Goal: Information Seeking & Learning: Learn about a topic

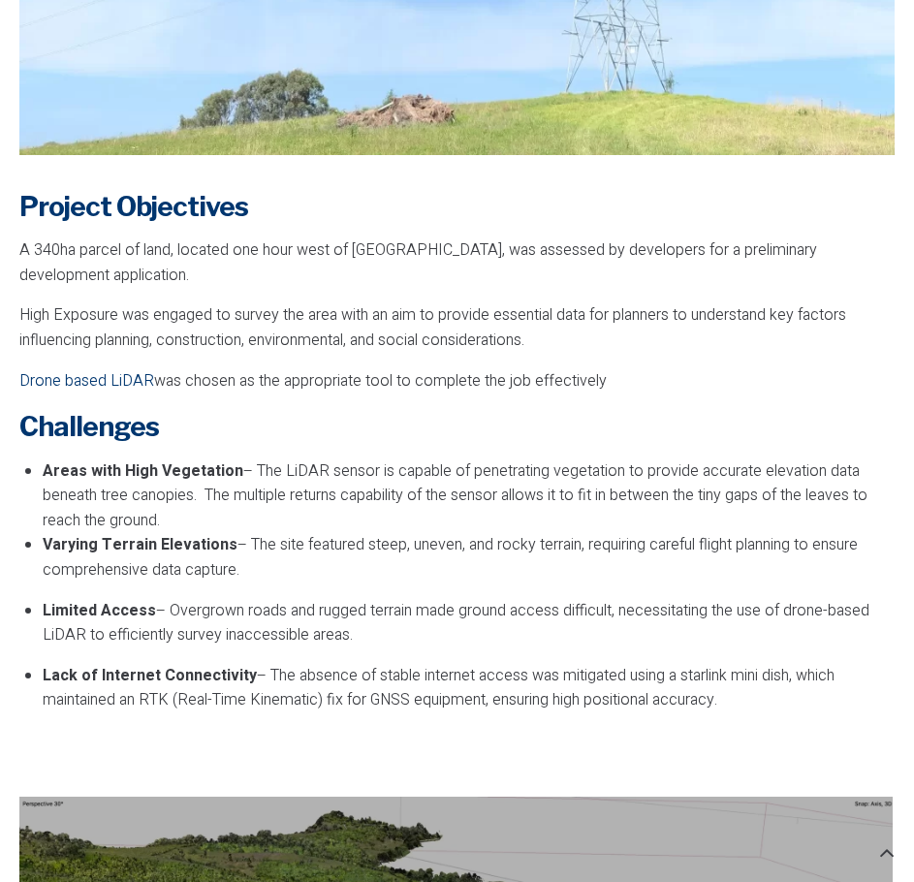
scroll to position [1066, 0]
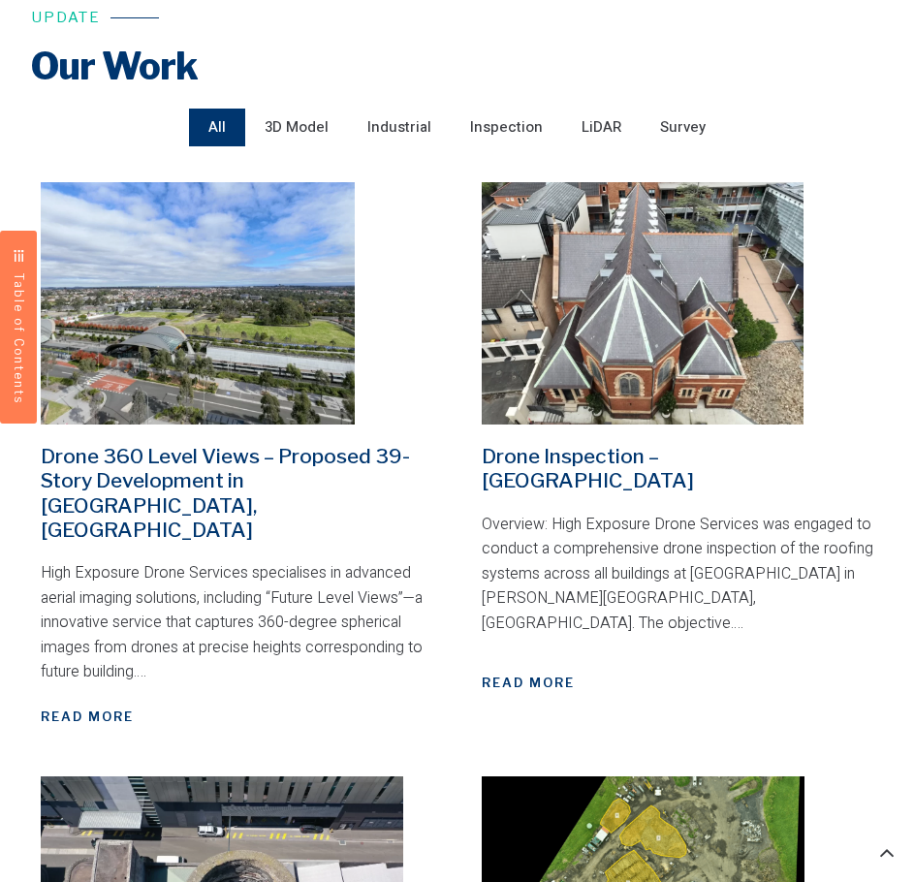
scroll to position [581, 0]
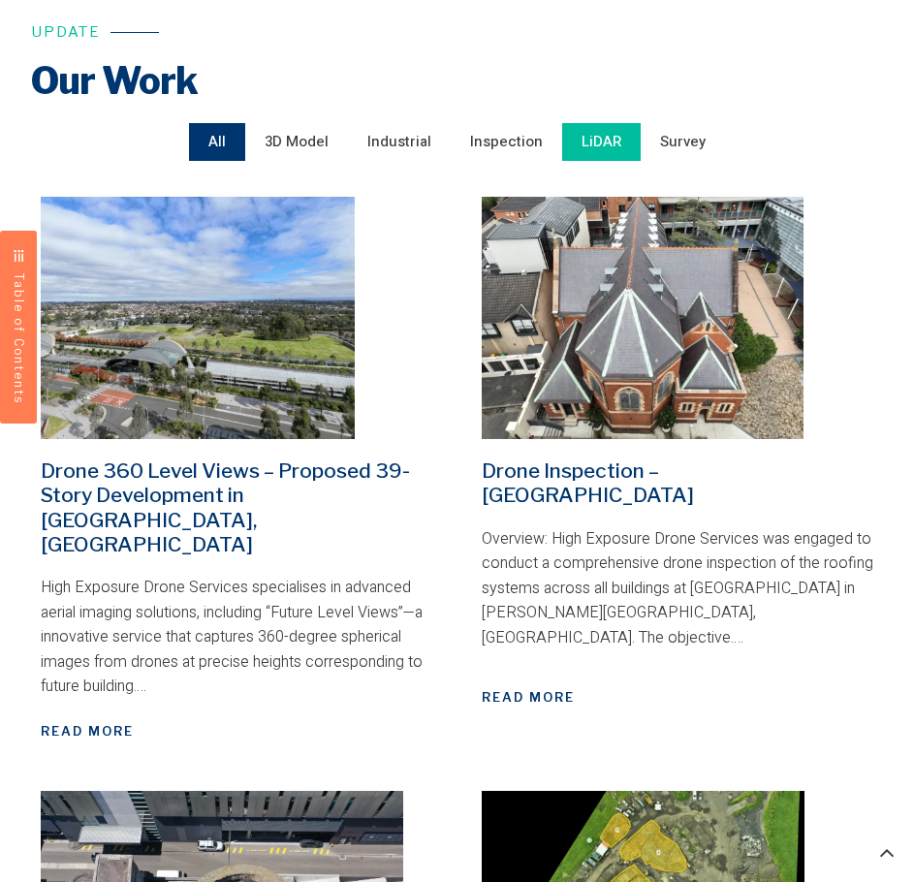
click at [595, 130] on span "LiDAR" at bounding box center [601, 142] width 40 height 28
click at [0, 0] on input "LiDAR" at bounding box center [0, 0] width 0 height 0
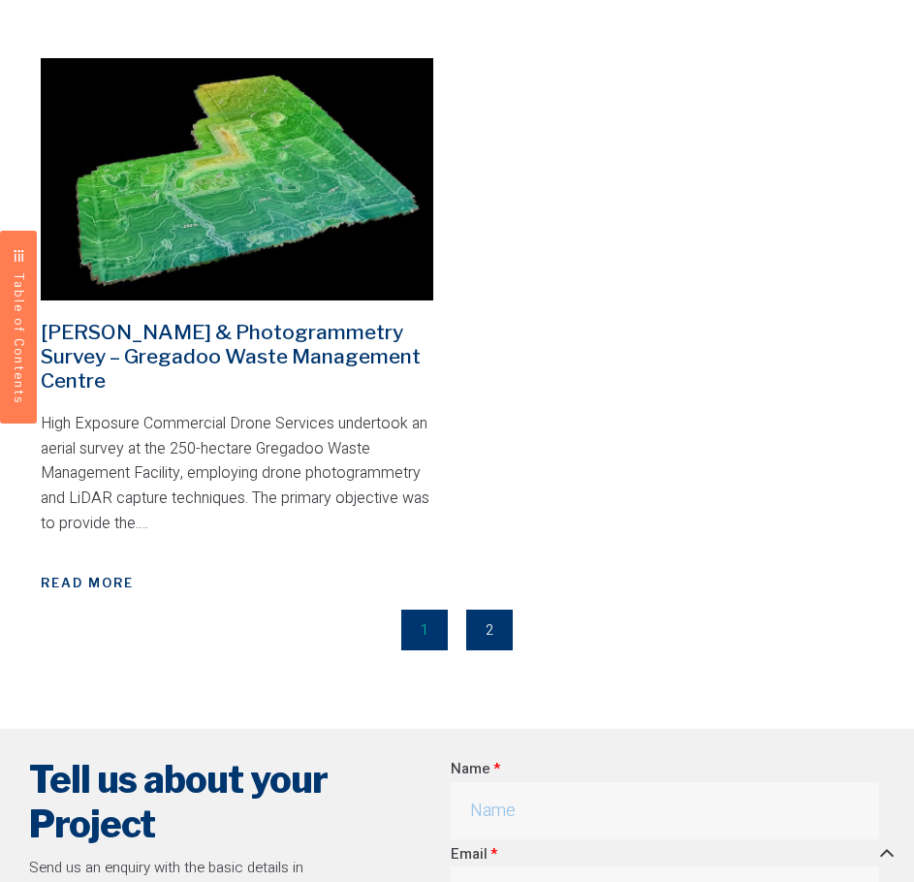
scroll to position [1357, 0]
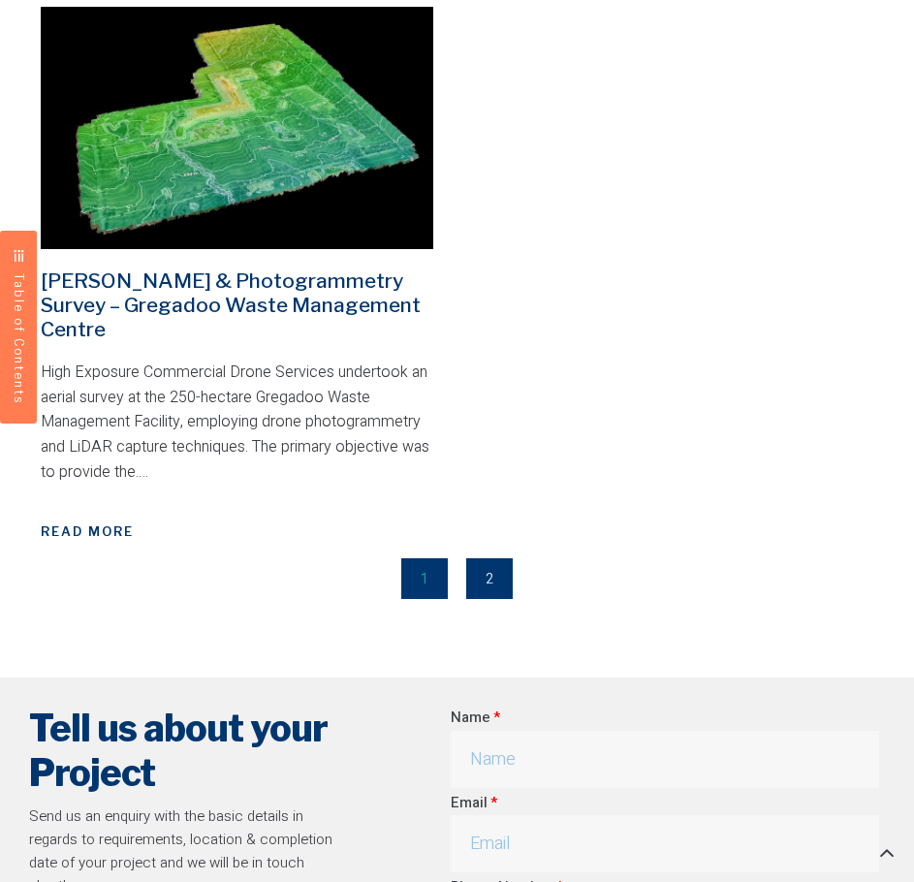
click at [255, 268] on link "[PERSON_NAME] & Photogrammetry Survey – Gregadoo Waste Management Centre" at bounding box center [231, 304] width 380 height 73
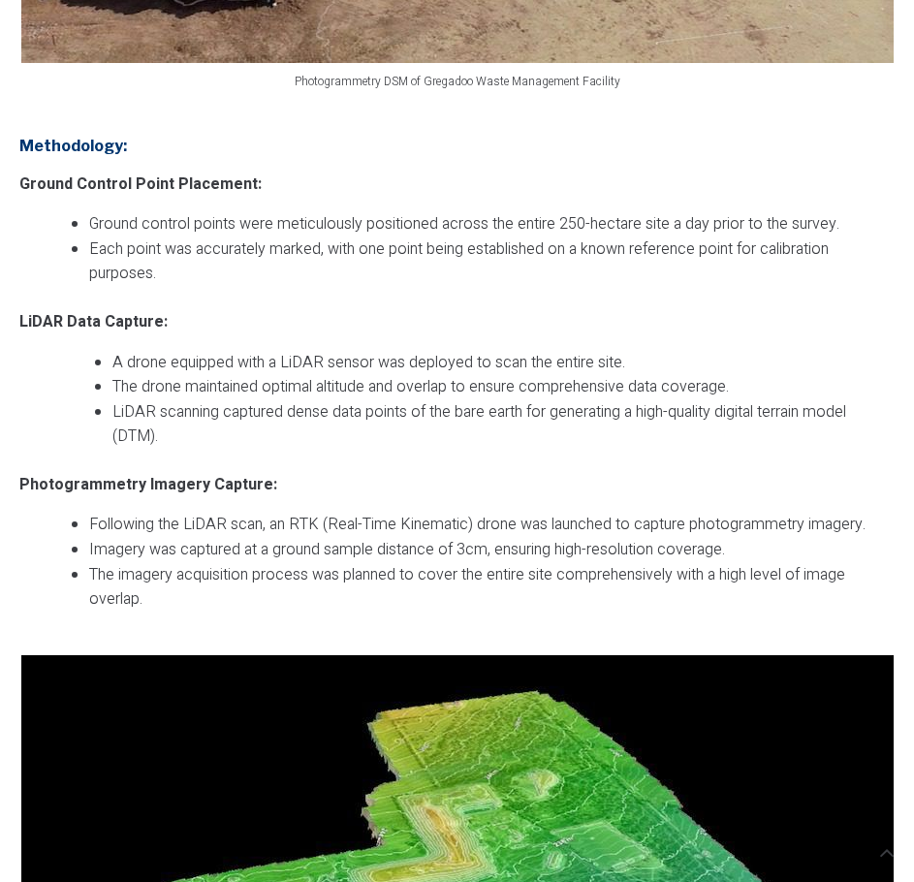
scroll to position [1938, 0]
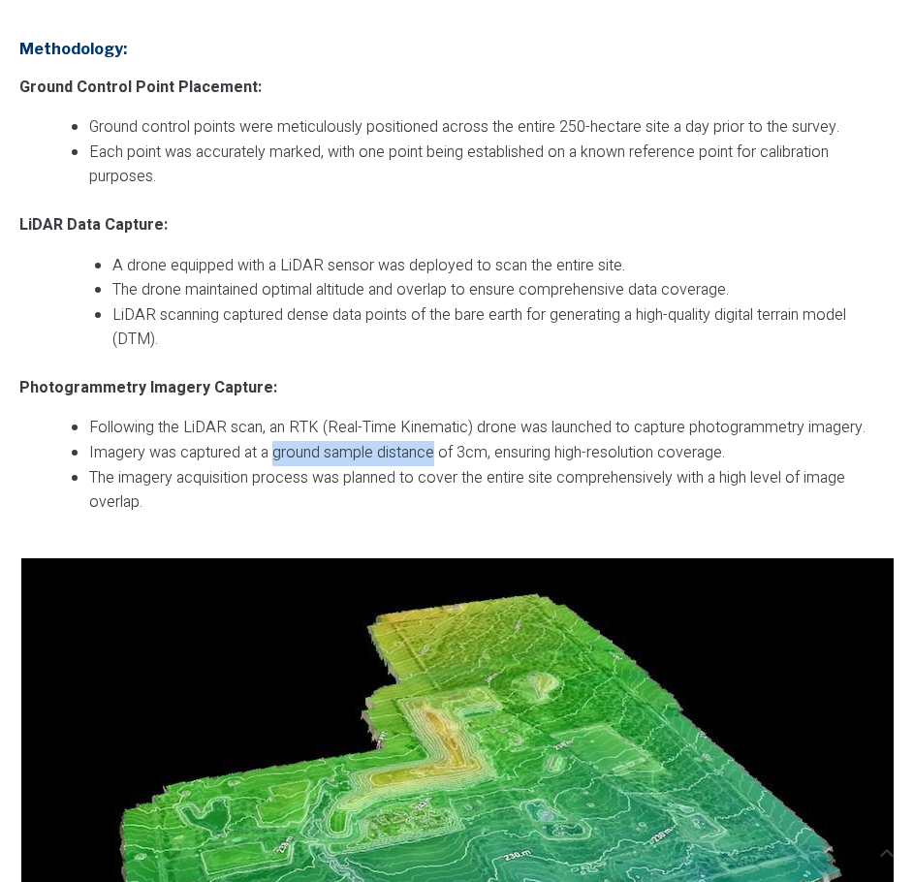
drag, startPoint x: 272, startPoint y: 452, endPoint x: 434, endPoint y: 453, distance: 161.8
click at [434, 453] on li "Imagery was captured at a ground sample distance of 3cm, ensuring high-resoluti…" at bounding box center [491, 453] width 805 height 25
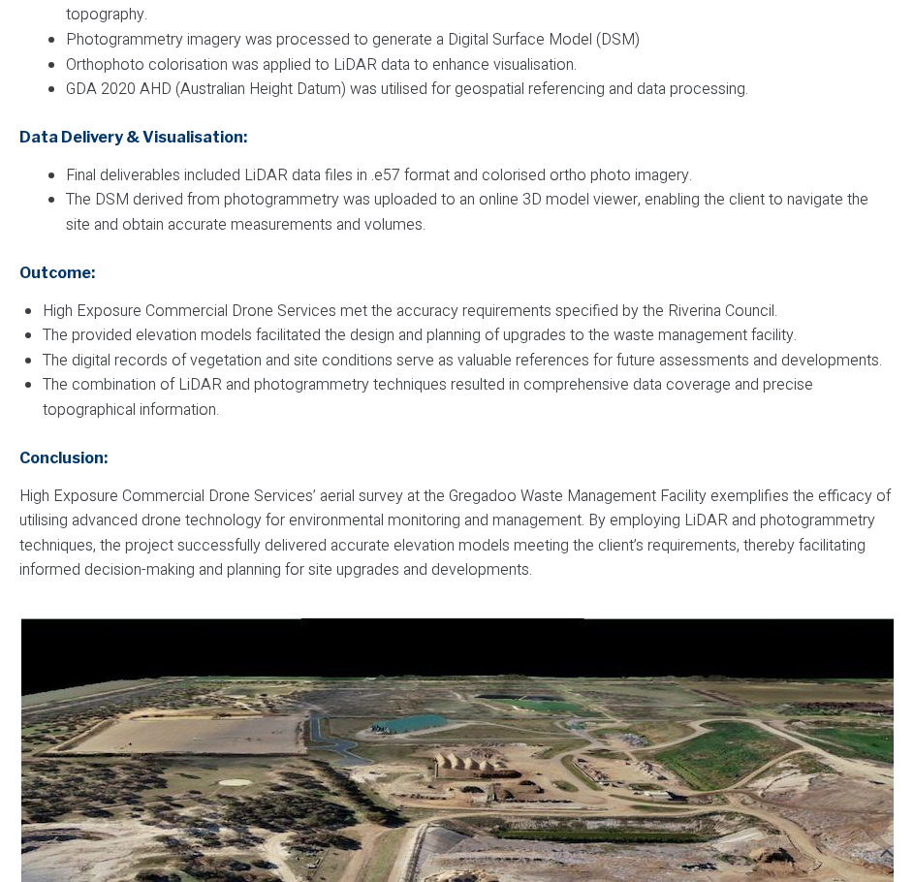
scroll to position [3101, 0]
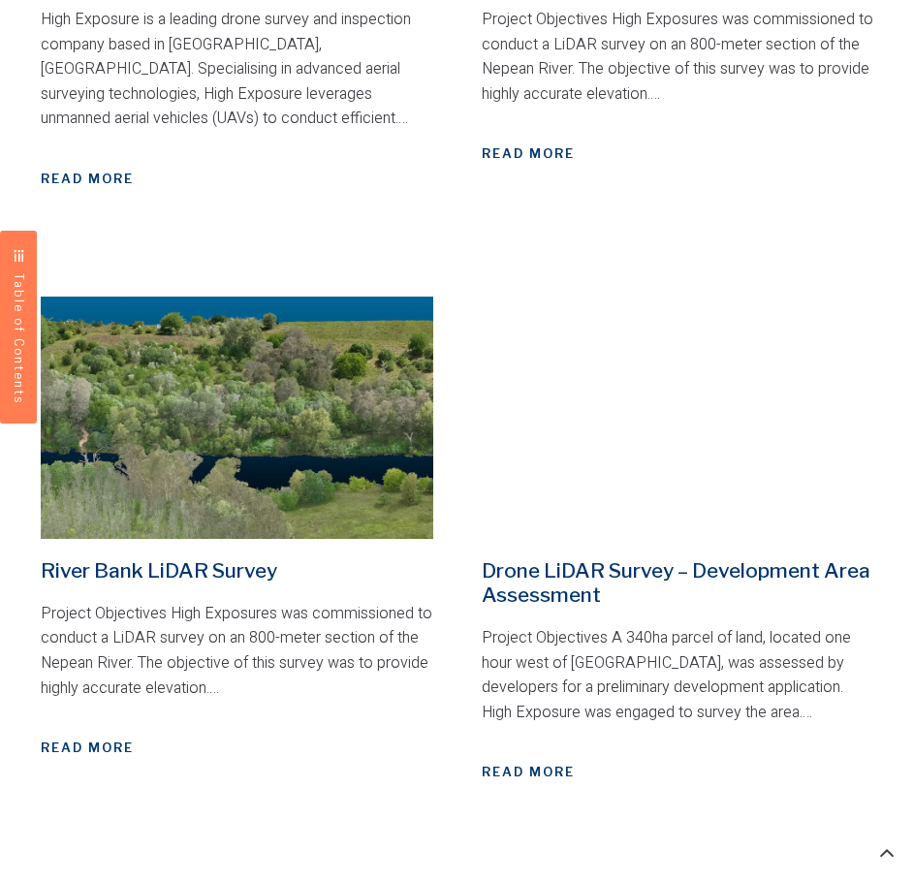
scroll to position [1744, 0]
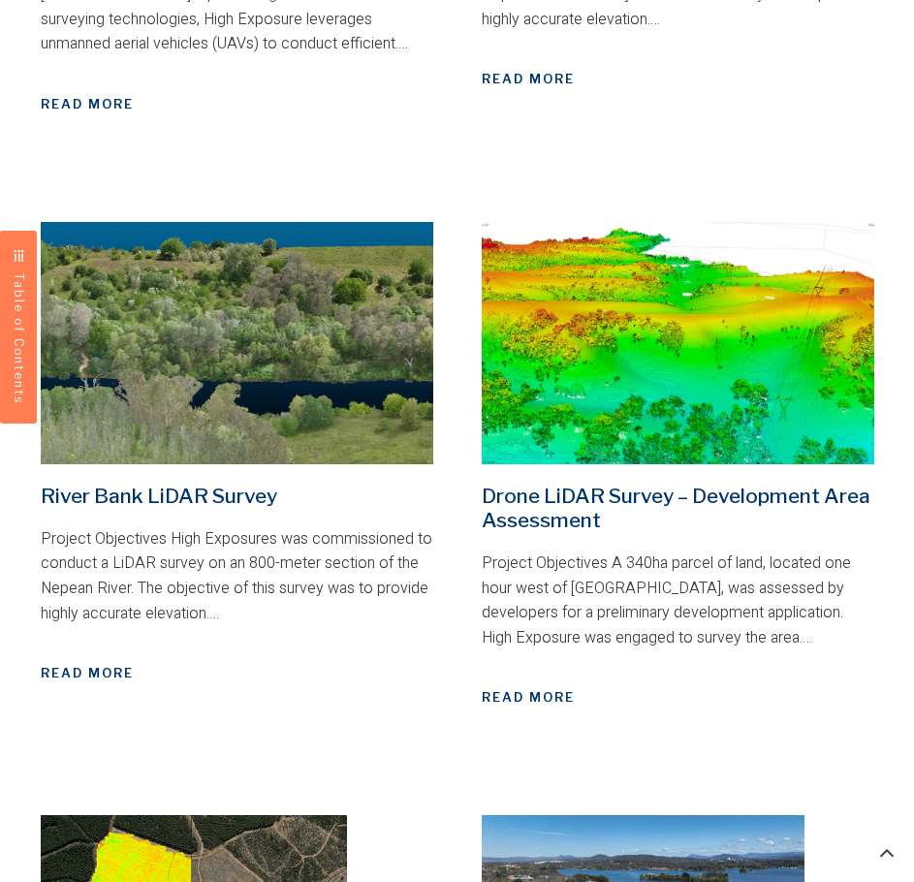
click at [620, 351] on img at bounding box center [678, 343] width 392 height 242
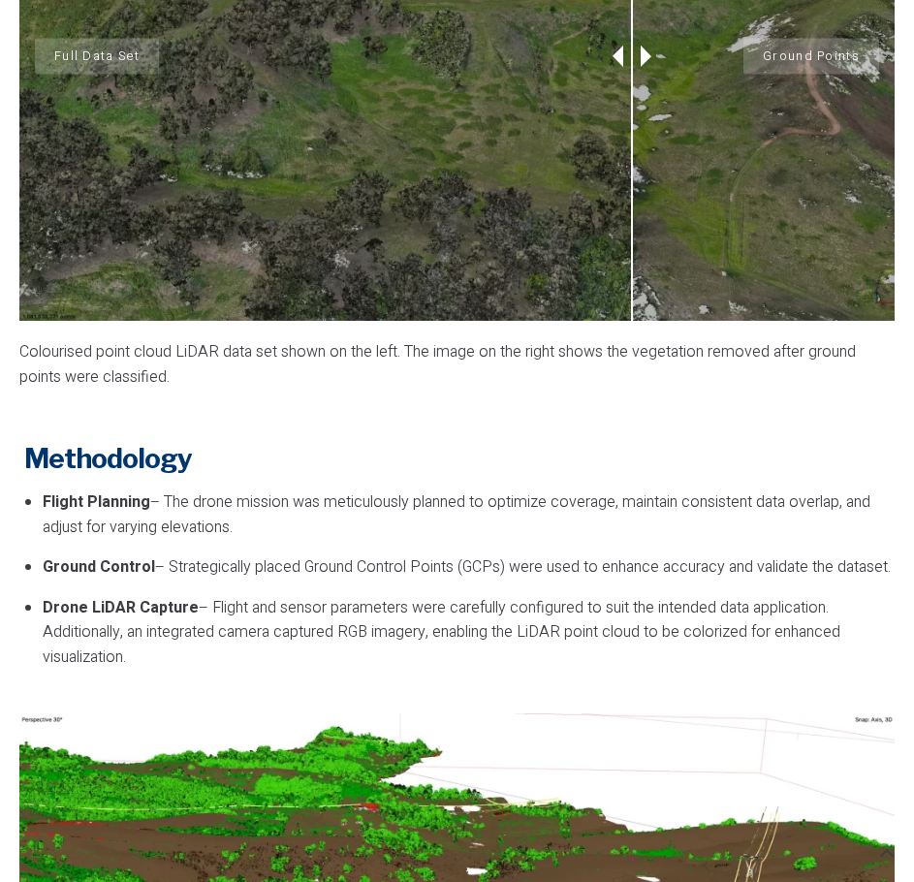
scroll to position [2229, 0]
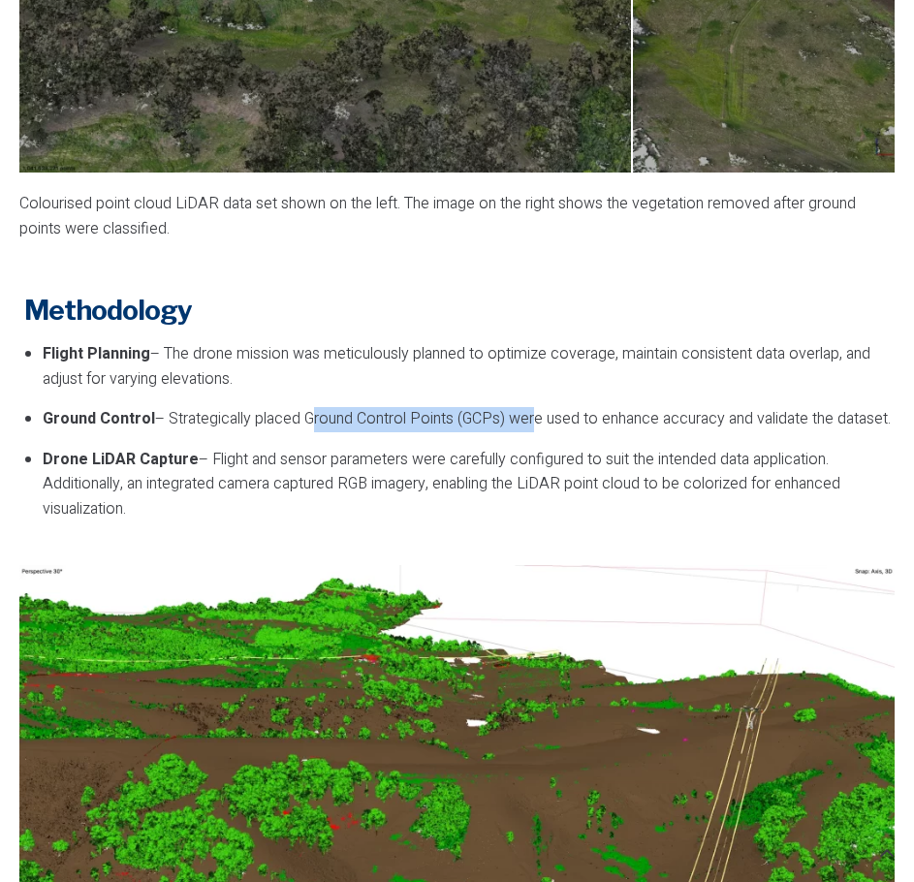
drag, startPoint x: 302, startPoint y: 398, endPoint x: 532, endPoint y: 398, distance: 229.6
click at [532, 407] on p "Ground Control – Strategically placed Ground Control Points (GCPs) were used to…" at bounding box center [469, 419] width 852 height 25
click at [485, 453] on p "Drone LiDAR Capture – Flight and sensor parameters were carefully configured to…" at bounding box center [469, 485] width 852 height 75
click at [211, 407] on p "Ground Control – Strategically placed Ground Control Points (GCPs) were used to…" at bounding box center [469, 419] width 852 height 25
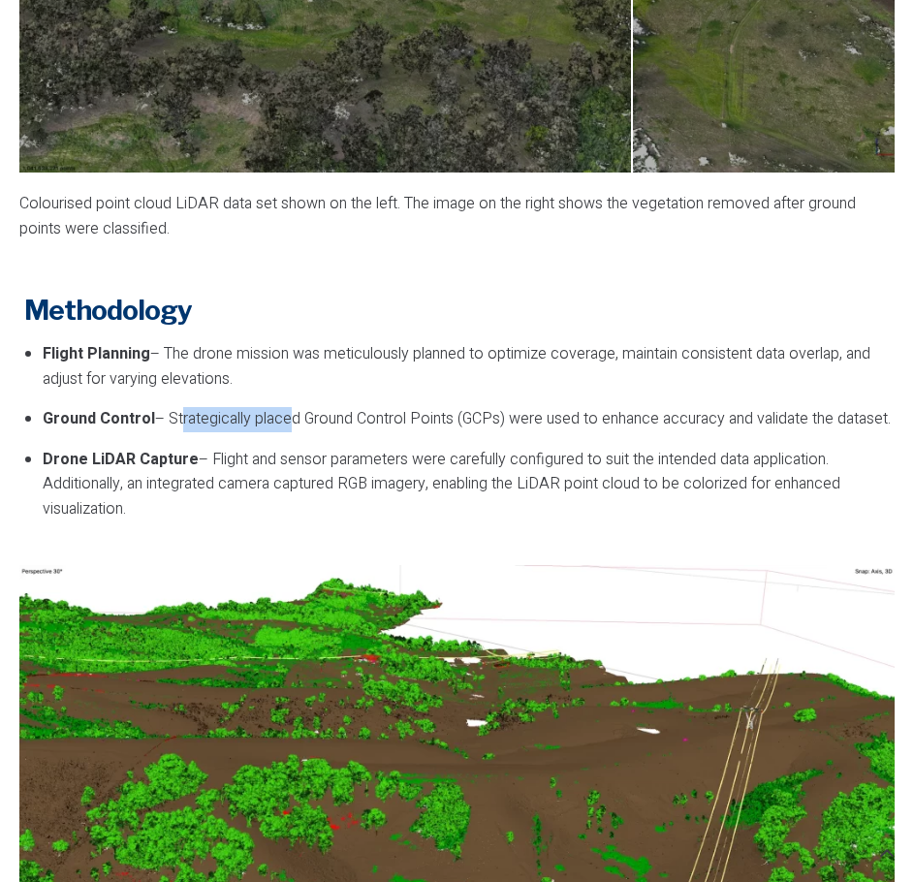
drag, startPoint x: 177, startPoint y: 398, endPoint x: 307, endPoint y: 408, distance: 130.2
click at [305, 408] on p "Ground Control – Strategically placed Ground Control Points (GCPs) were used to…" at bounding box center [469, 419] width 852 height 25
click at [366, 410] on p "Ground Control – Strategically placed Ground Control Points (GCPs) were used to…" at bounding box center [469, 419] width 852 height 25
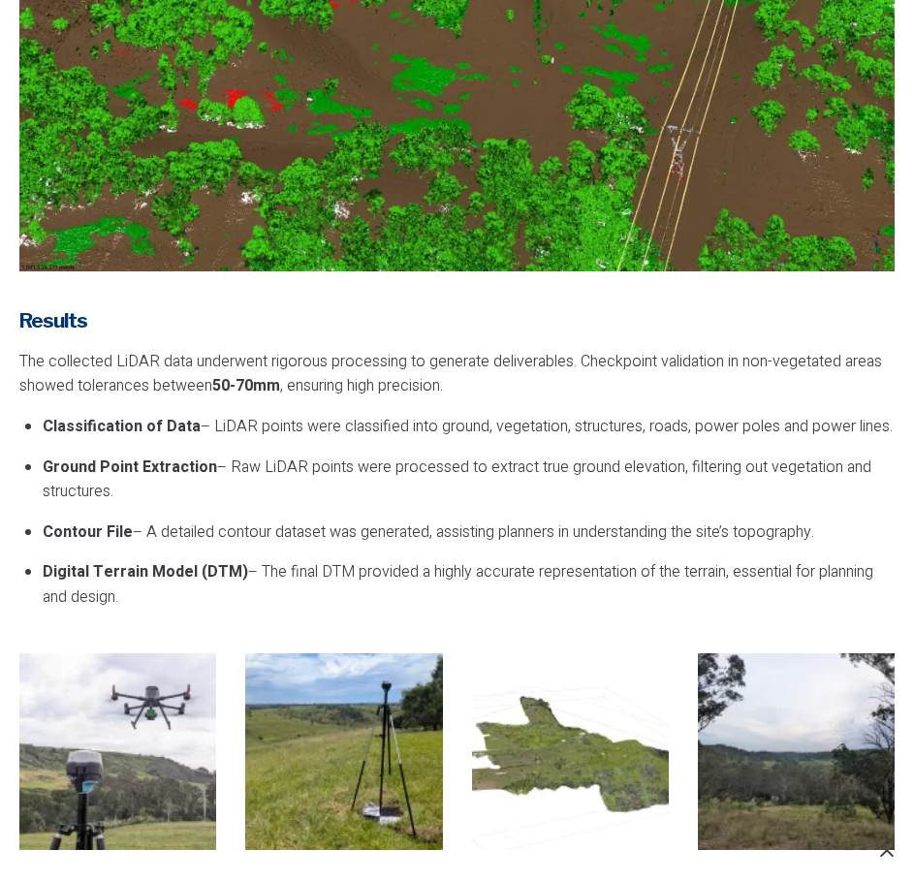
scroll to position [3101, 0]
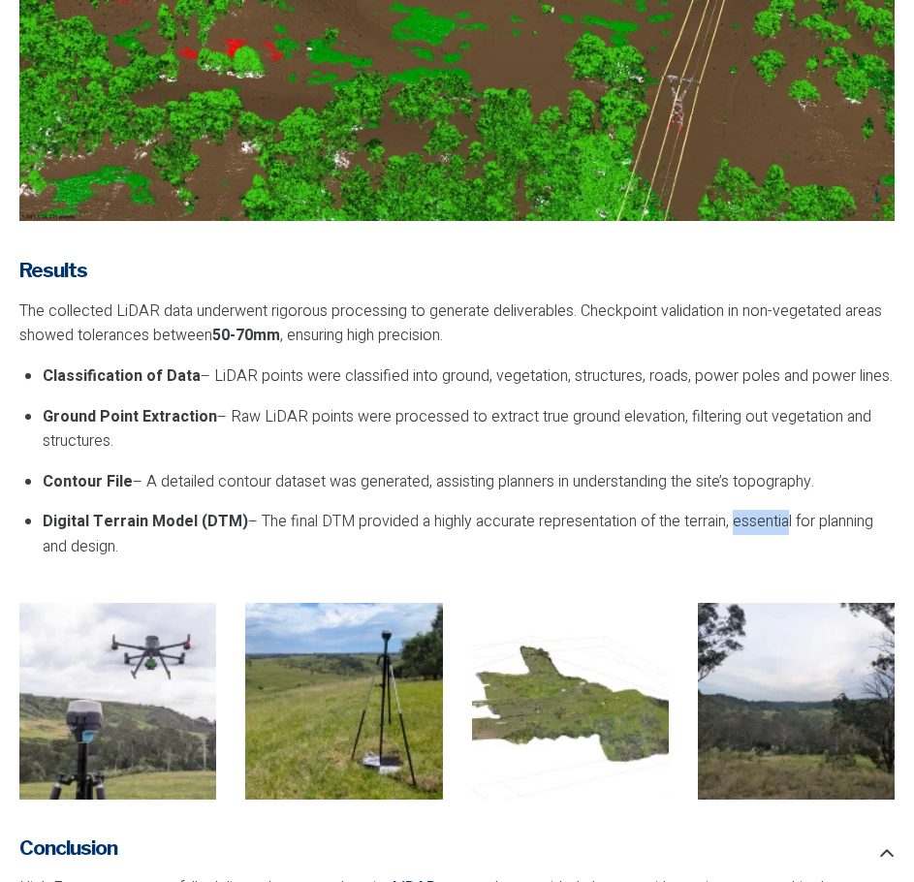
drag, startPoint x: 783, startPoint y: 524, endPoint x: 729, endPoint y: 527, distance: 54.3
click at [729, 527] on p "Digital Terrain Model (DTM) – The final DTM provided a highly accurate represen…" at bounding box center [469, 534] width 852 height 49
click at [720, 531] on p "Digital Terrain Model (DTM) – The final DTM provided a highly accurate represen…" at bounding box center [469, 534] width 852 height 49
click at [407, 518] on p "Digital Terrain Model (DTM) – The final DTM provided a highly accurate represen…" at bounding box center [469, 534] width 852 height 49
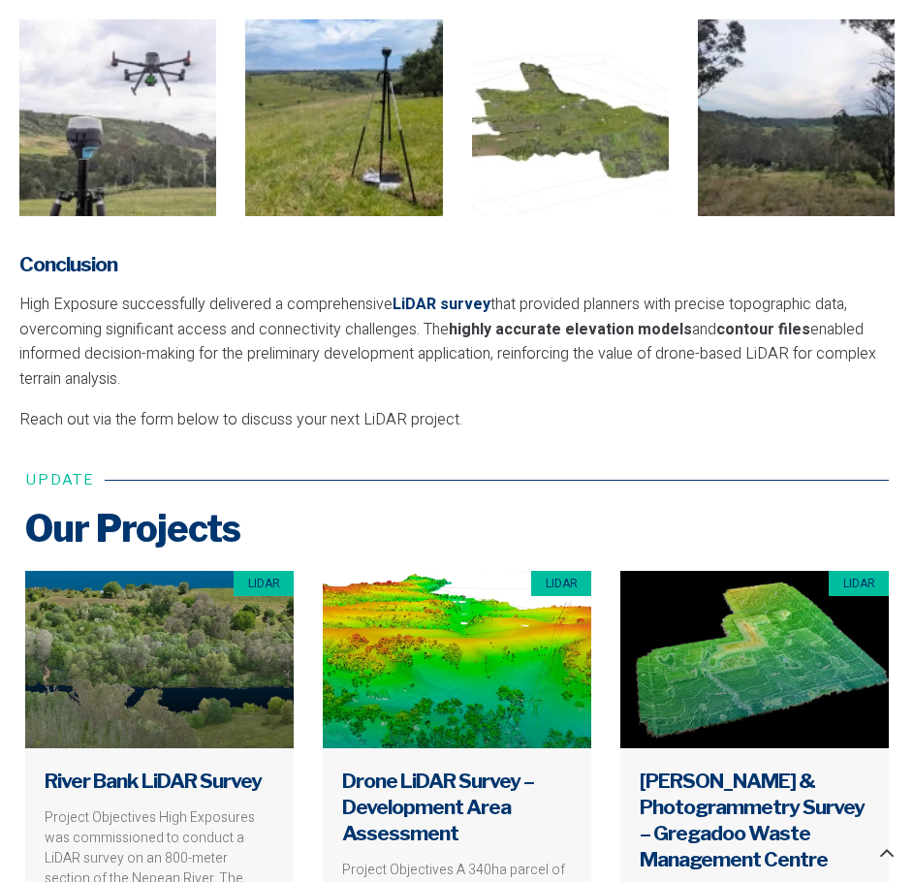
scroll to position [3779, 0]
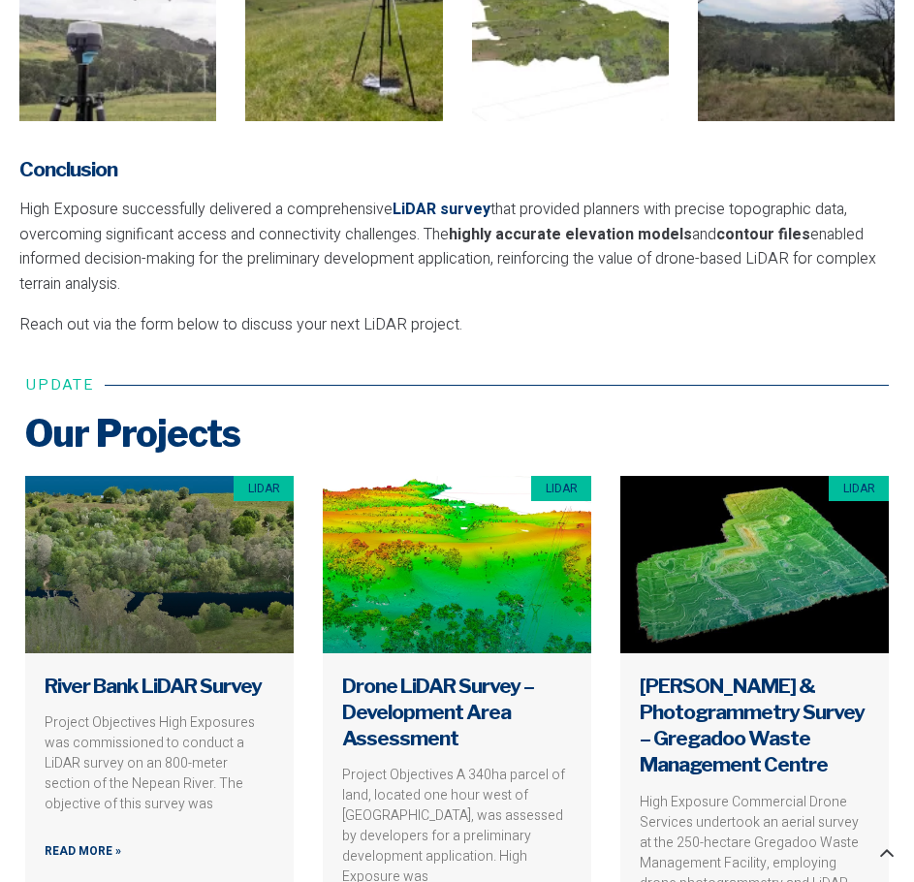
click at [474, 271] on p "High Exposure successfully delivered a comprehensive LiDAR survey that provided…" at bounding box center [456, 247] width 875 height 99
drag, startPoint x: 459, startPoint y: 234, endPoint x: 714, endPoint y: 252, distance: 255.4
click at [597, 237] on strong "highly accurate elevation models" at bounding box center [570, 234] width 243 height 23
click at [754, 256] on p "High Exposure successfully delivered a comprehensive LiDAR survey that provided…" at bounding box center [456, 247] width 875 height 99
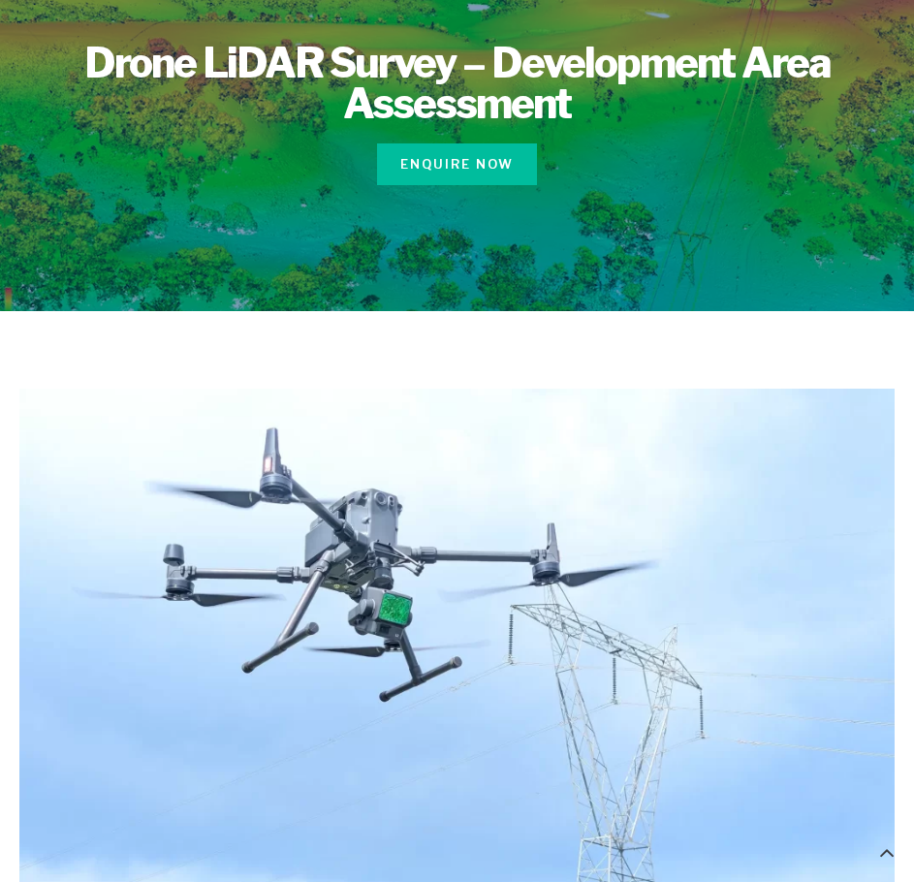
scroll to position [0, 0]
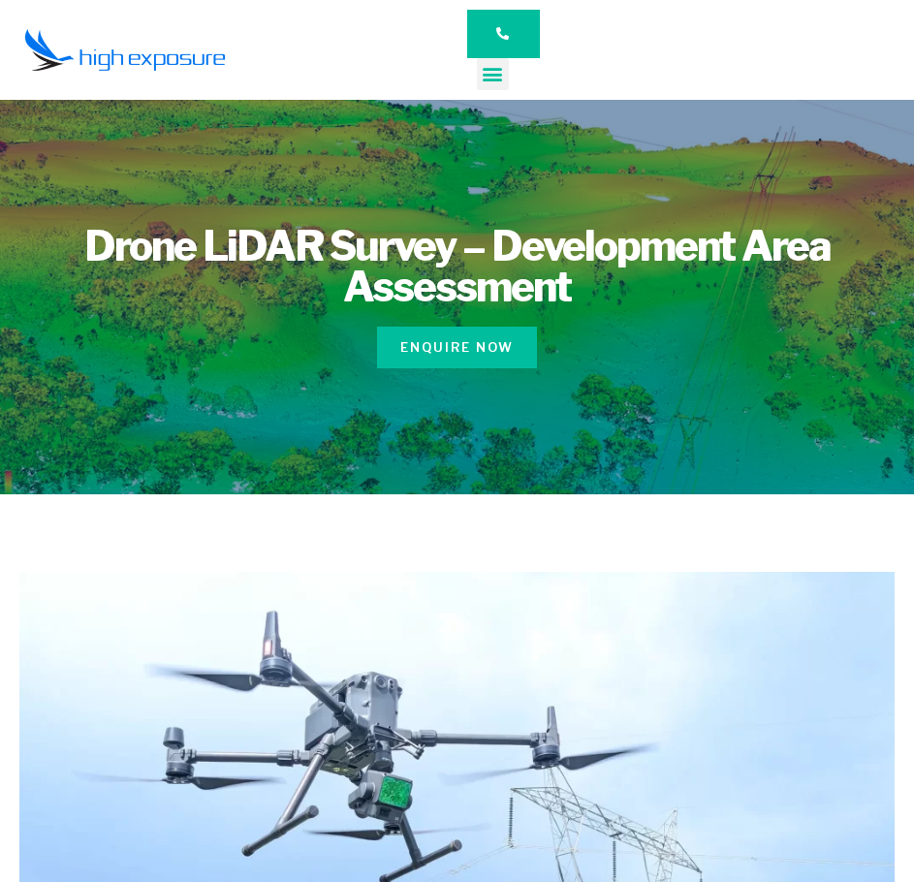
click at [495, 74] on icon "Menu Toggle" at bounding box center [492, 73] width 21 height 21
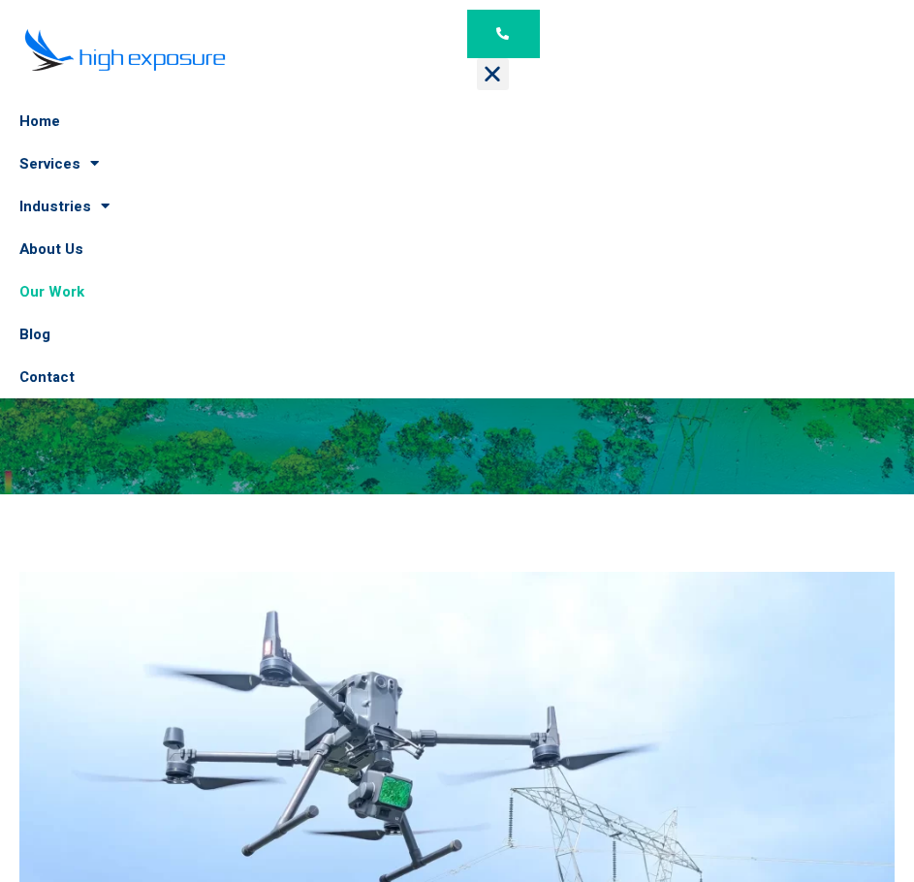
click at [64, 292] on link "Our Work" at bounding box center [457, 291] width 914 height 43
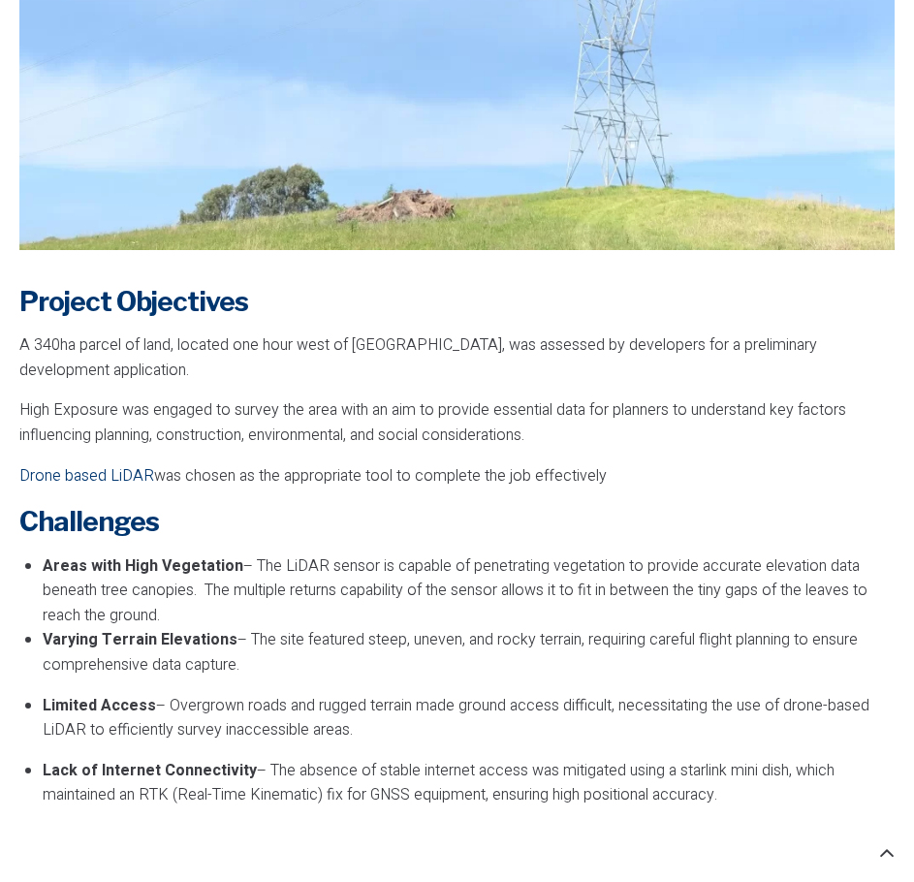
scroll to position [1066, 0]
